Goal: Task Accomplishment & Management: Complete application form

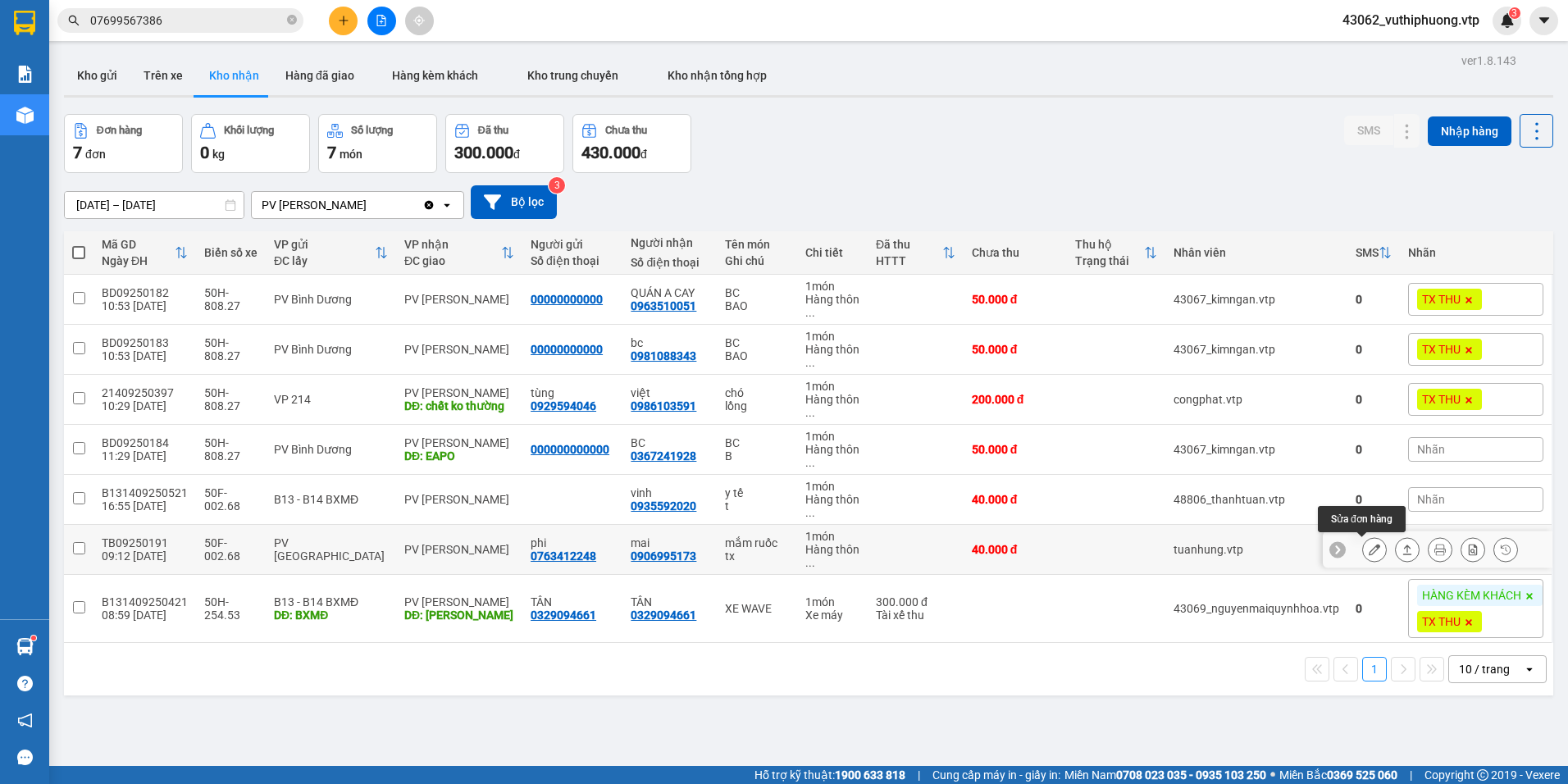
click at [1369, 551] on icon at bounding box center [1375, 549] width 12 height 12
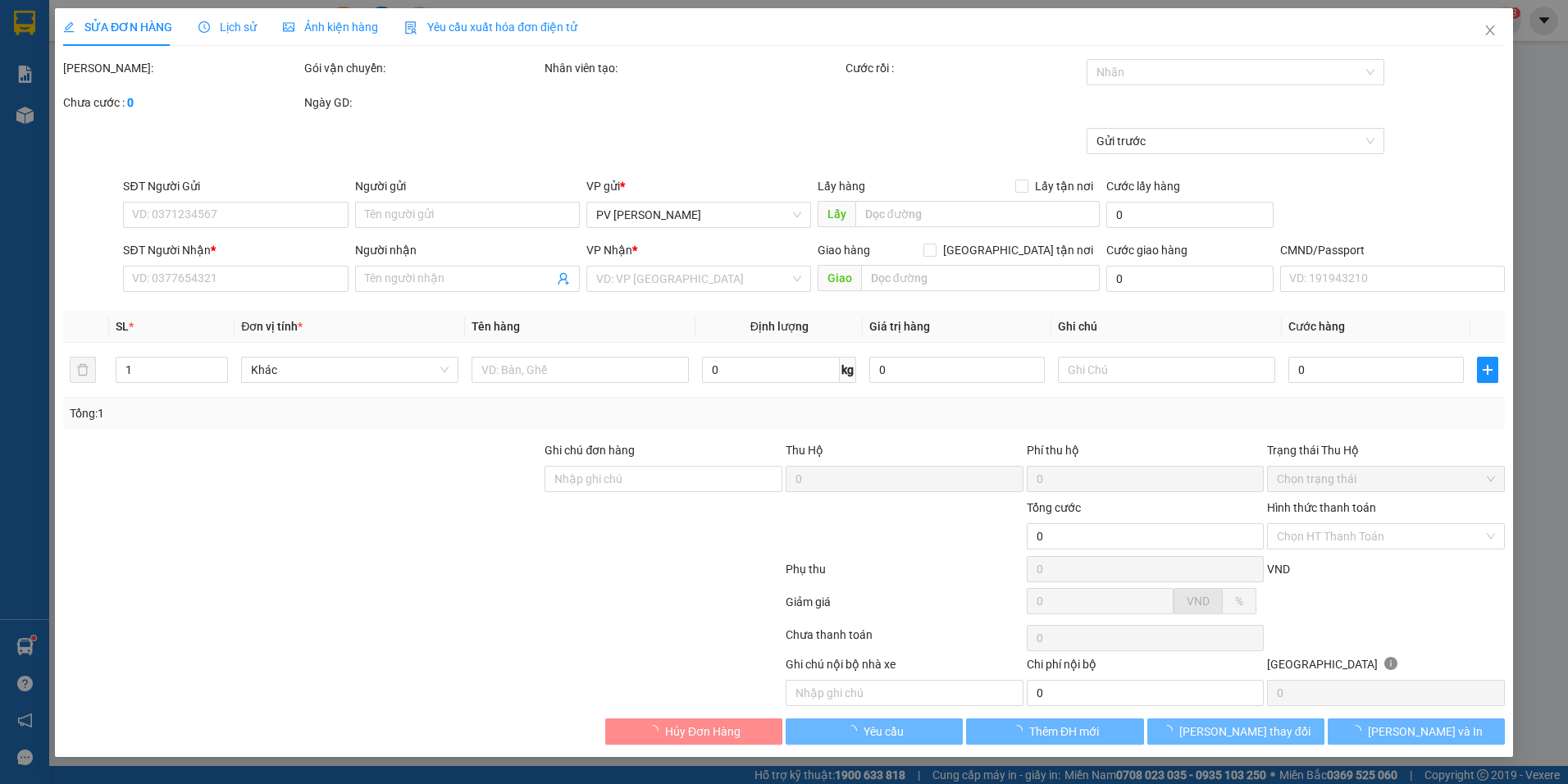
type input "2.000"
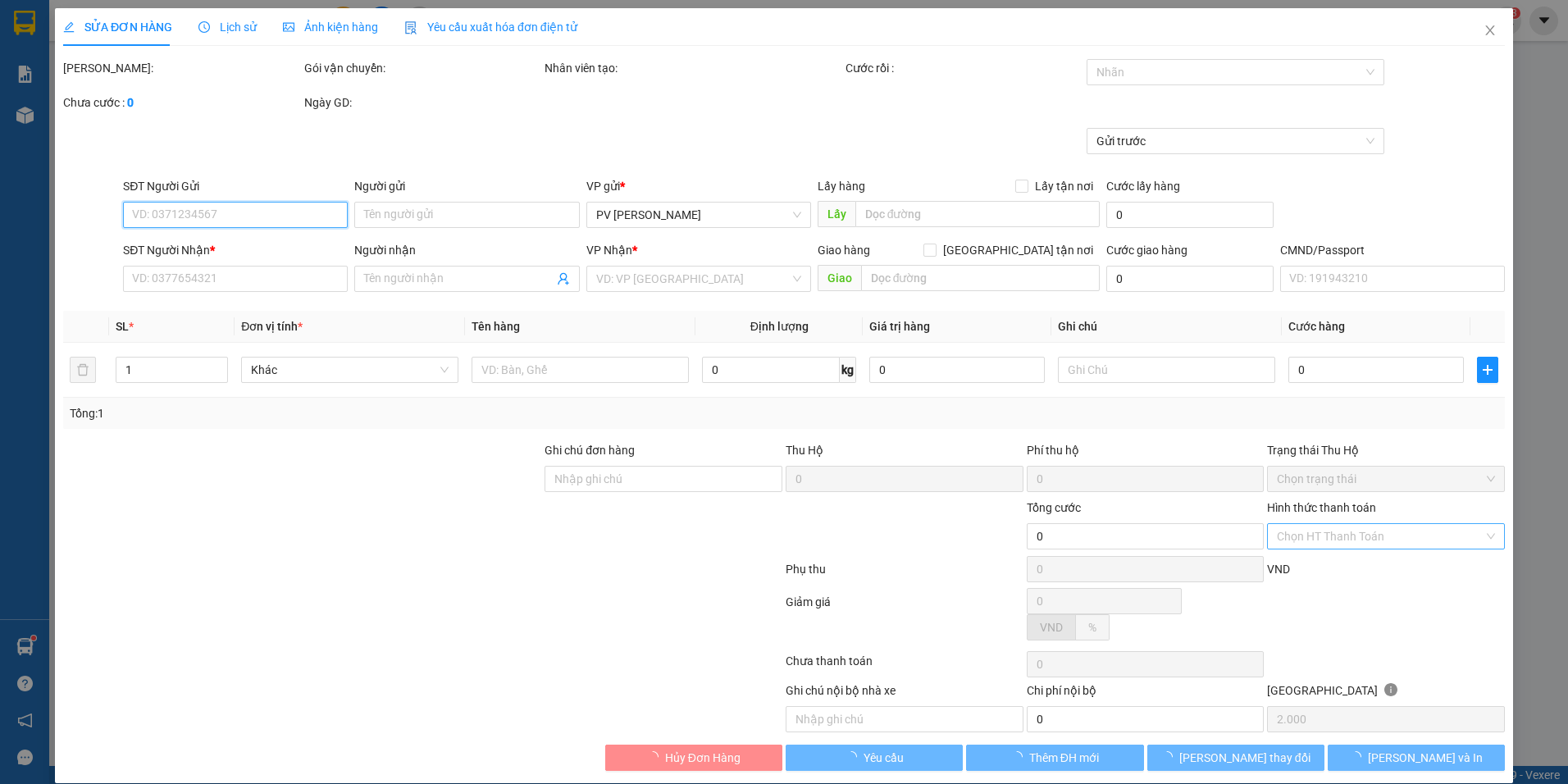
type input "0763412248"
type input "phi"
type input "0906995173"
type input "mai"
type input "40.000"
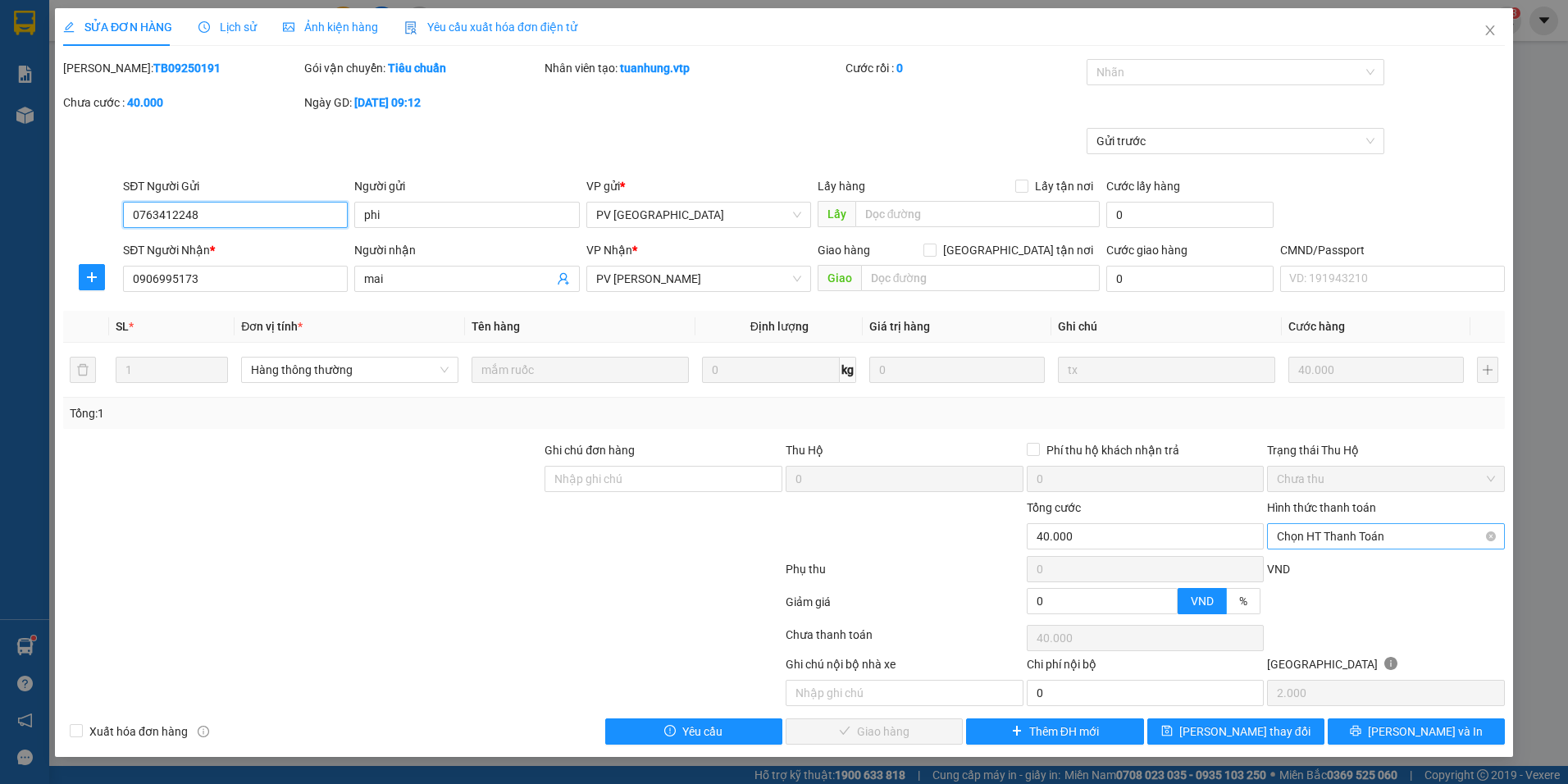
click at [1363, 534] on span "Chọn HT Thanh Toán" at bounding box center [1386, 535] width 218 height 24
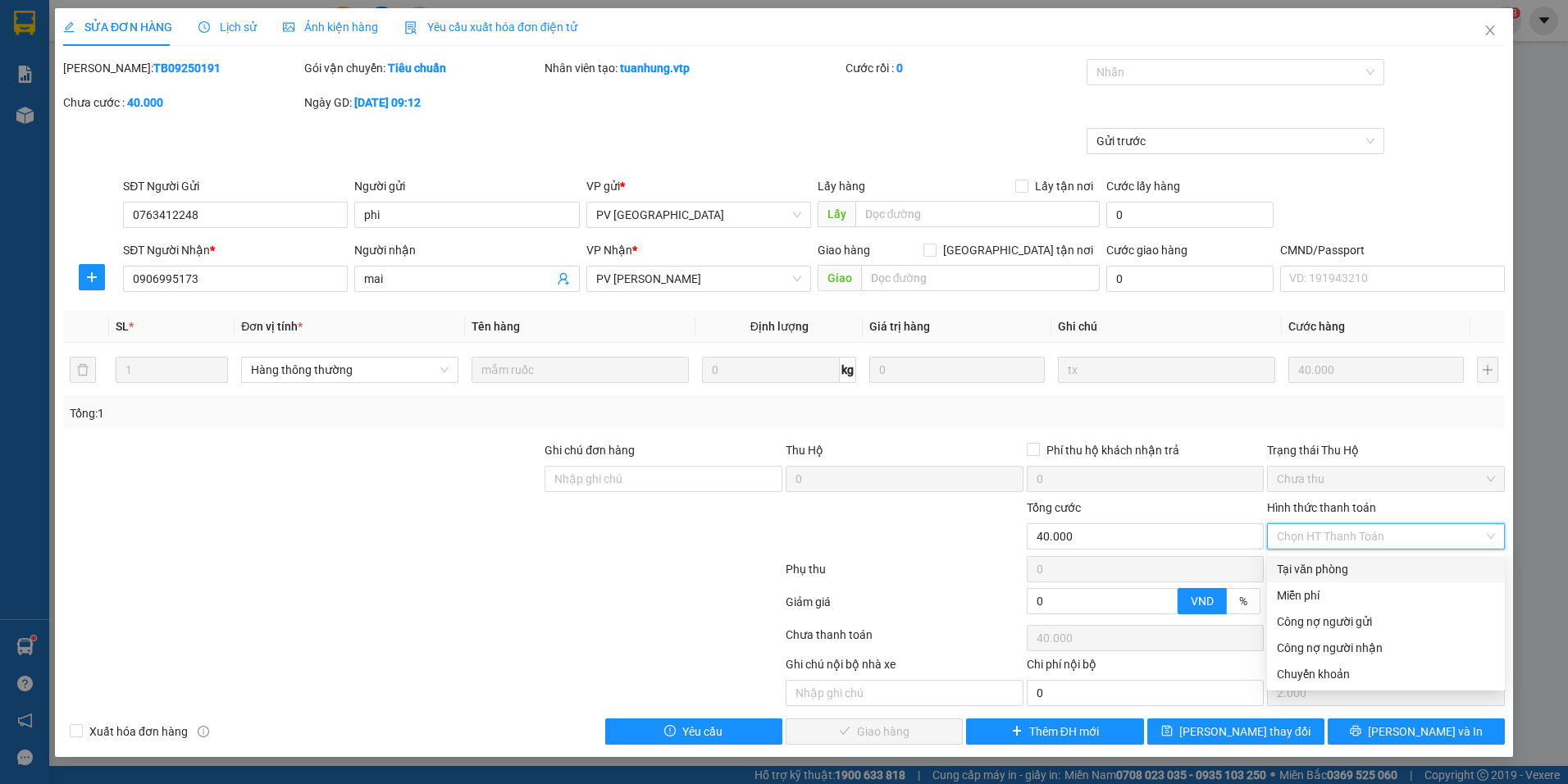
click at [1326, 561] on div "Tại văn phòng" at bounding box center [1386, 569] width 218 height 18
type input "0"
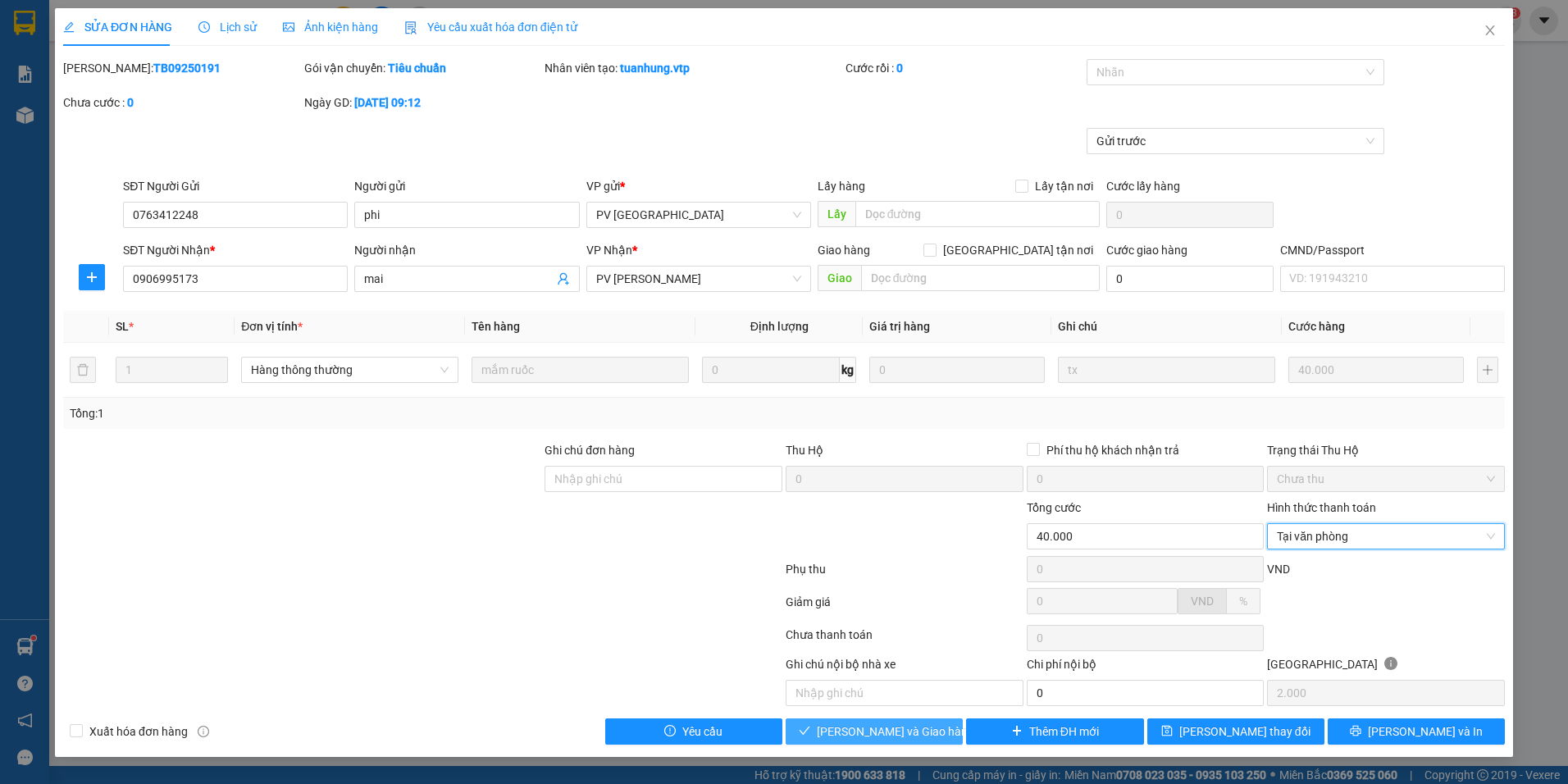
click at [879, 726] on span "[PERSON_NAME] và Giao hàng" at bounding box center [895, 731] width 157 height 18
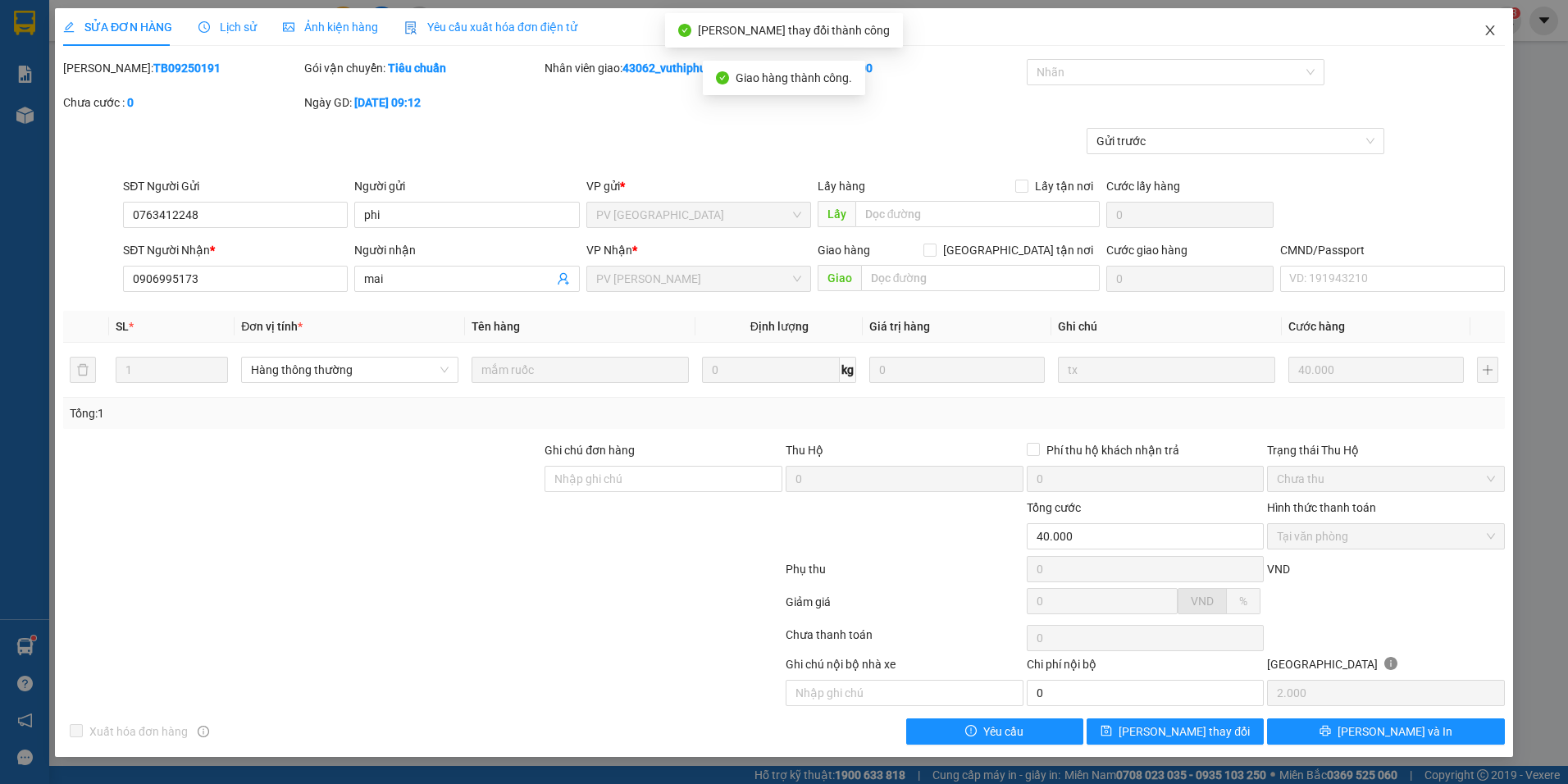
click at [1493, 36] on icon "close" at bounding box center [1490, 30] width 13 height 13
